Goal: Find specific page/section: Find specific page/section

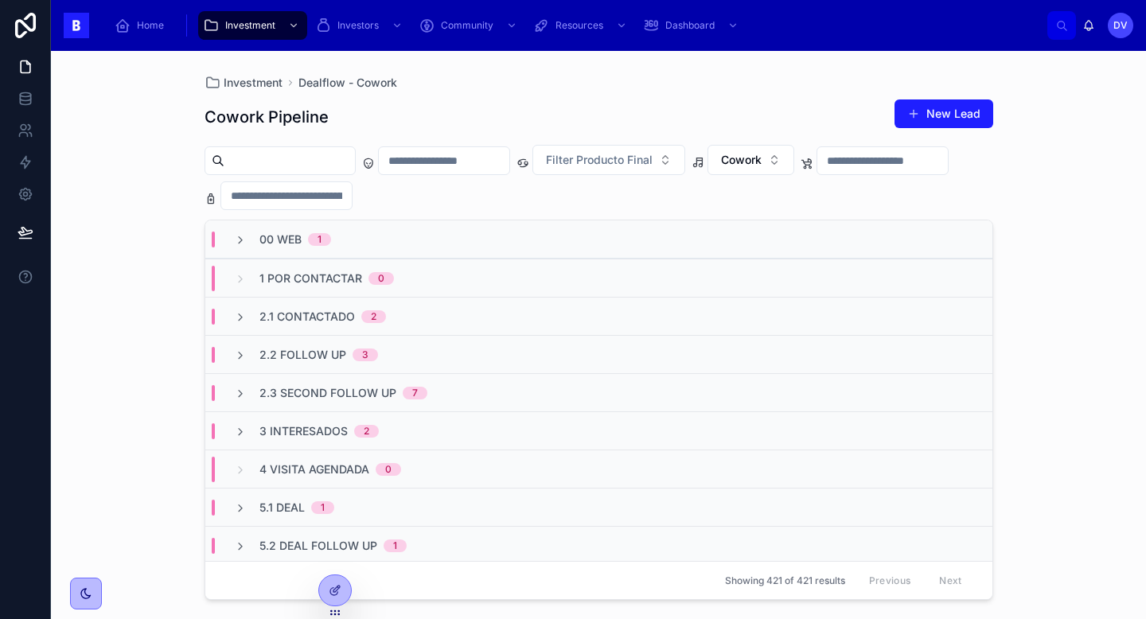
scroll to position [45, 0]
click at [264, 242] on span "00 Web" at bounding box center [280, 240] width 42 height 16
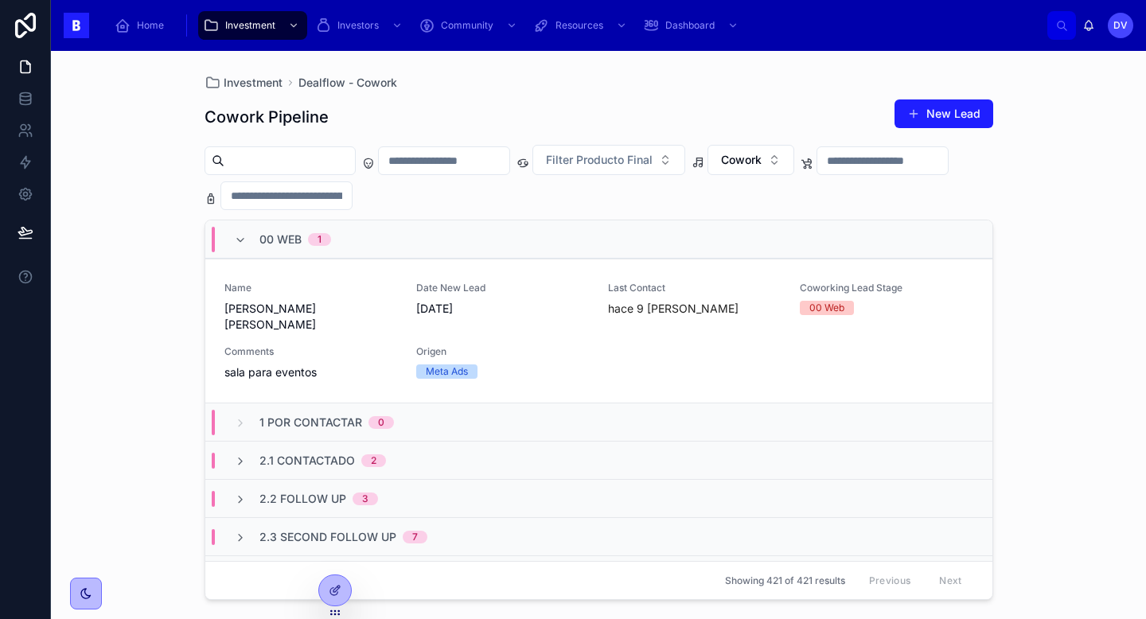
click at [286, 247] on div "00 Web 1" at bounding box center [295, 239] width 72 height 25
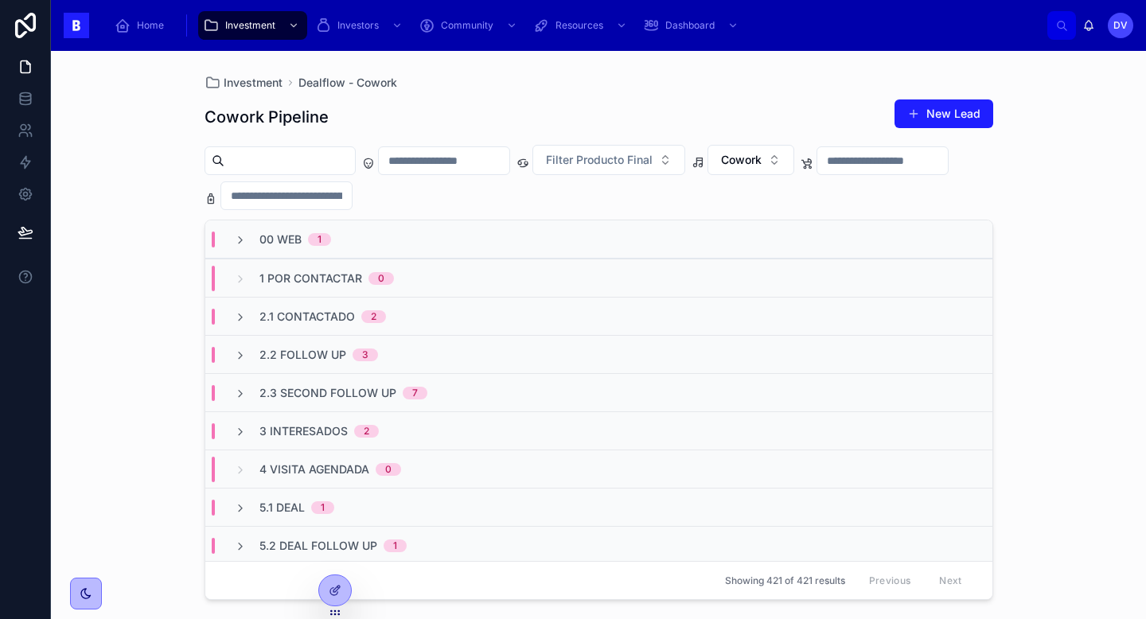
scroll to position [2, 0]
click at [481, 162] on input "text" at bounding box center [444, 161] width 131 height 22
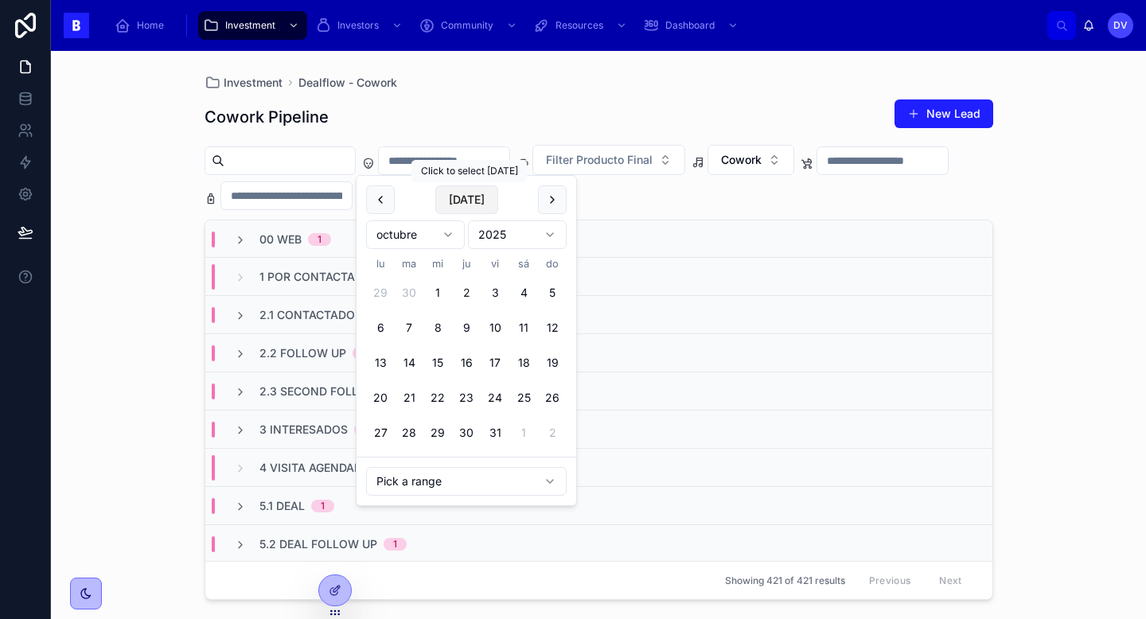
click at [470, 199] on button "Today" at bounding box center [466, 199] width 63 height 29
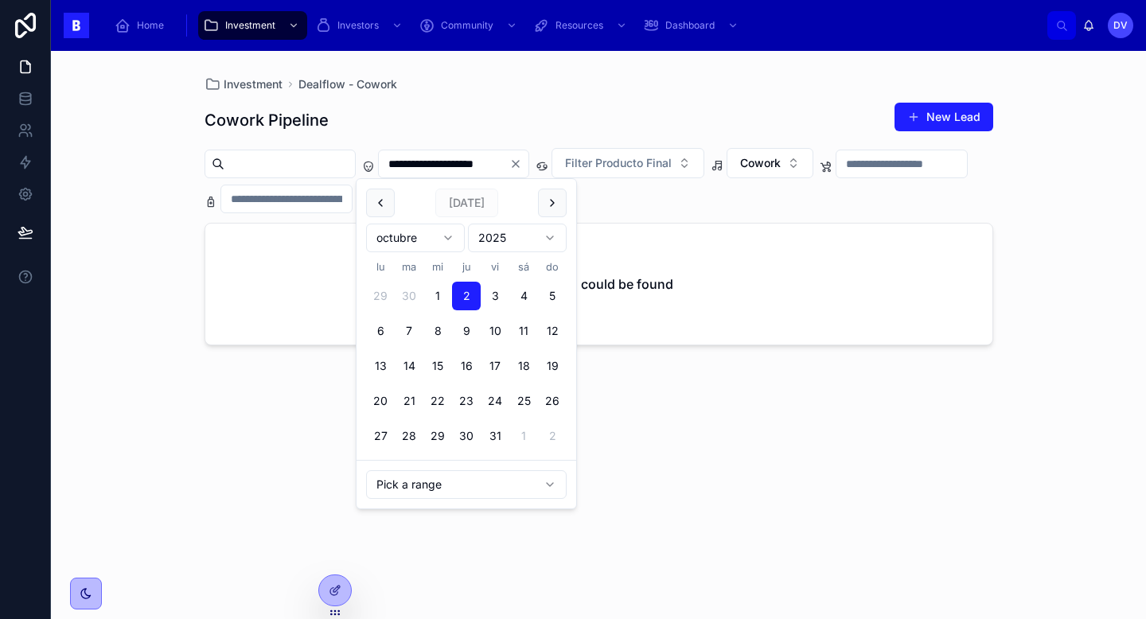
click at [438, 294] on button "1" at bounding box center [437, 296] width 29 height 29
type input "**********"
click at [450, 110] on div "Cowork Pipeline New Lead" at bounding box center [599, 120] width 789 height 37
